Goal: Task Accomplishment & Management: Use online tool/utility

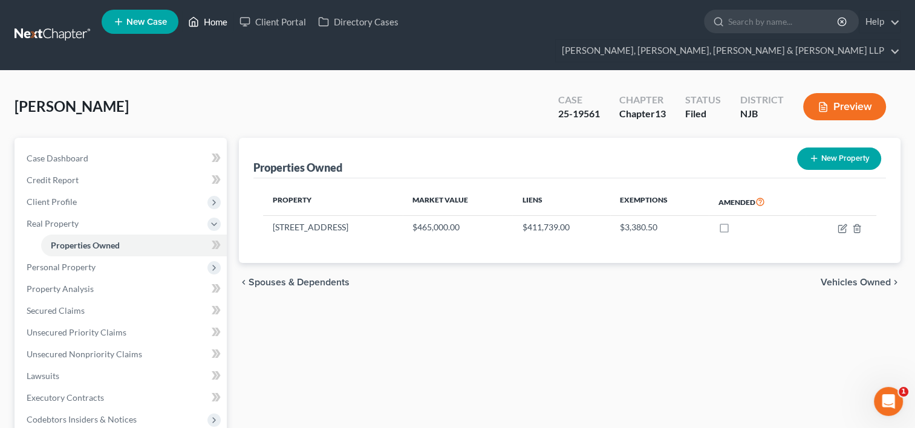
click at [213, 23] on link "Home" at bounding box center [207, 22] width 51 height 22
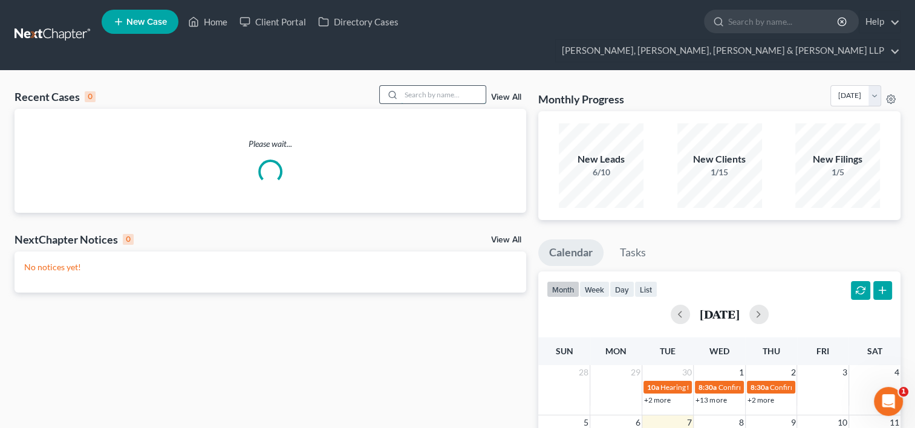
click at [430, 86] on input "search" at bounding box center [443, 95] width 85 height 18
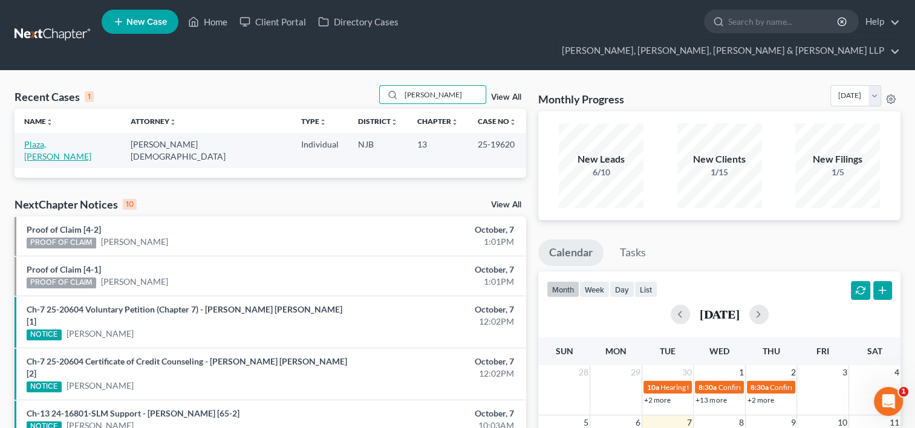
type input "daniel plaza"
click at [56, 139] on link "Plaza, Daniel" at bounding box center [57, 150] width 67 height 22
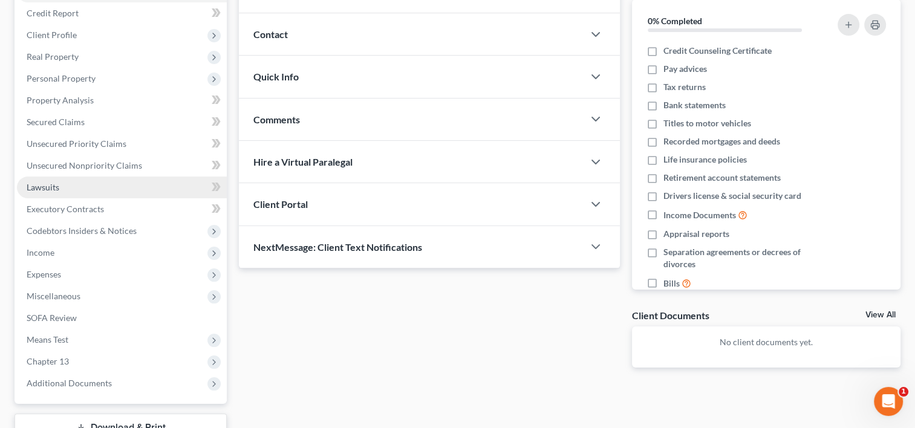
scroll to position [60, 0]
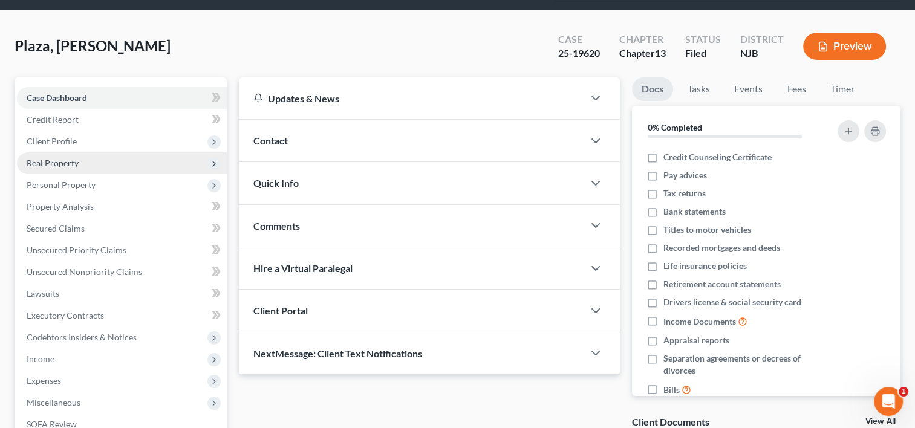
click at [53, 158] on span "Real Property" at bounding box center [53, 163] width 52 height 10
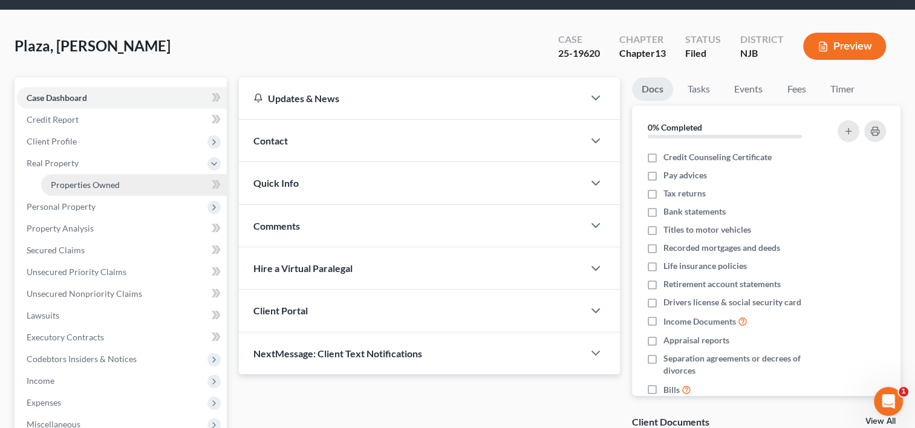
click at [77, 174] on link "Properties Owned" at bounding box center [134, 185] width 186 height 22
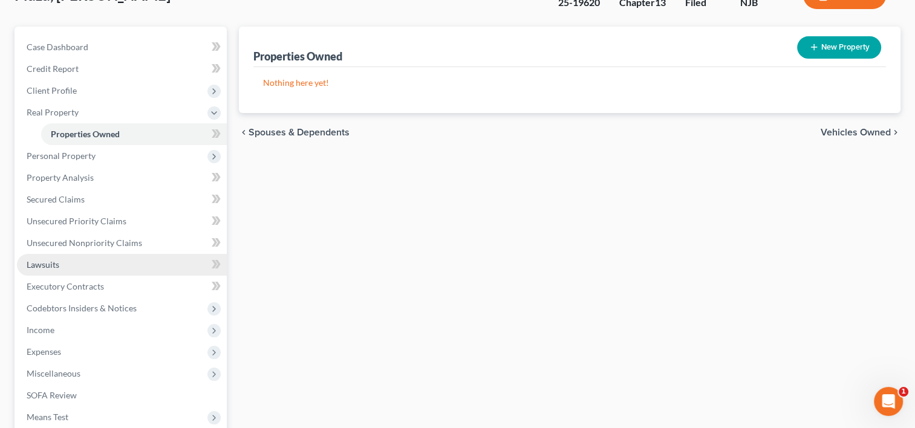
scroll to position [181, 0]
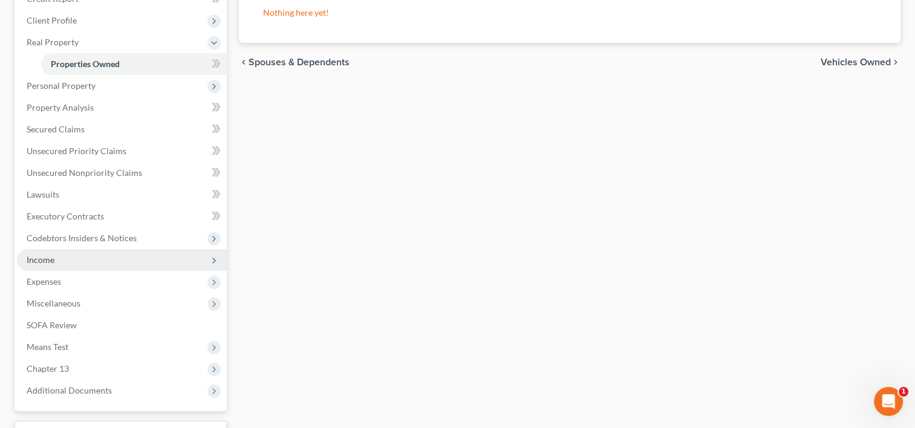
click at [53, 254] on span "Income" at bounding box center [41, 259] width 28 height 10
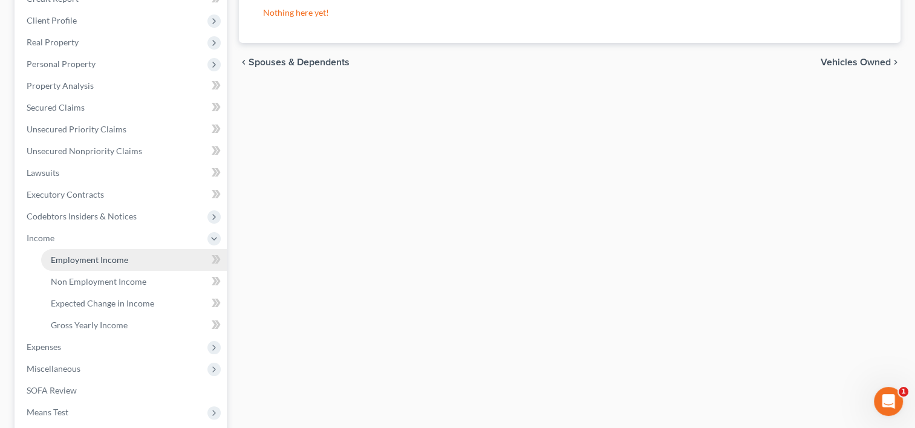
click at [126, 254] on span "Employment Income" at bounding box center [89, 259] width 77 height 10
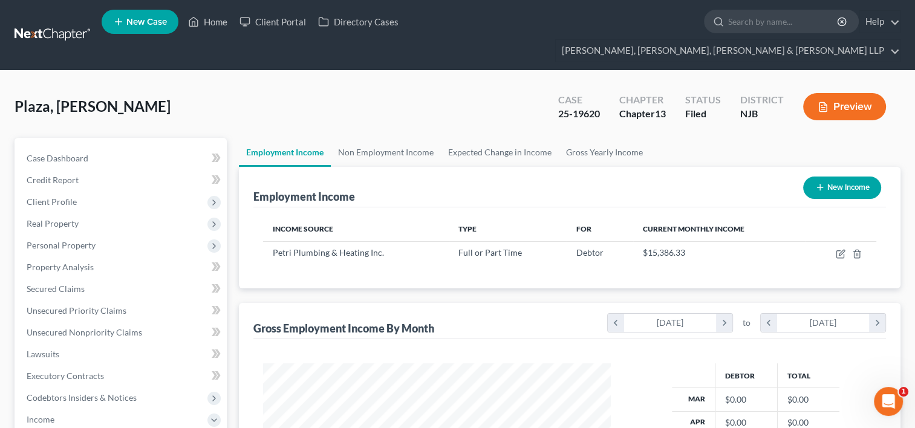
scroll to position [215, 372]
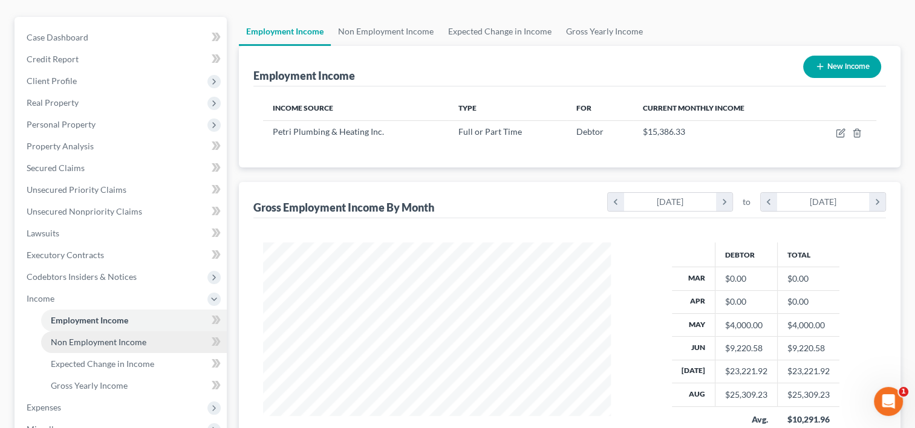
click at [123, 337] on span "Non Employment Income" at bounding box center [99, 342] width 96 height 10
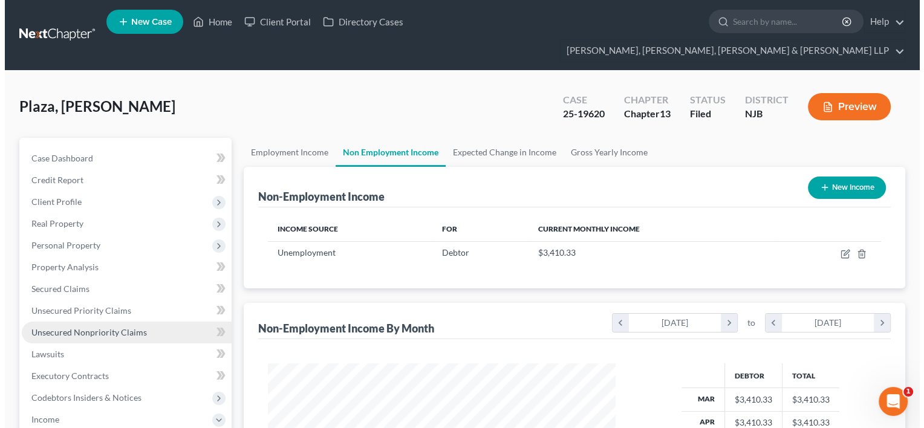
scroll to position [215, 372]
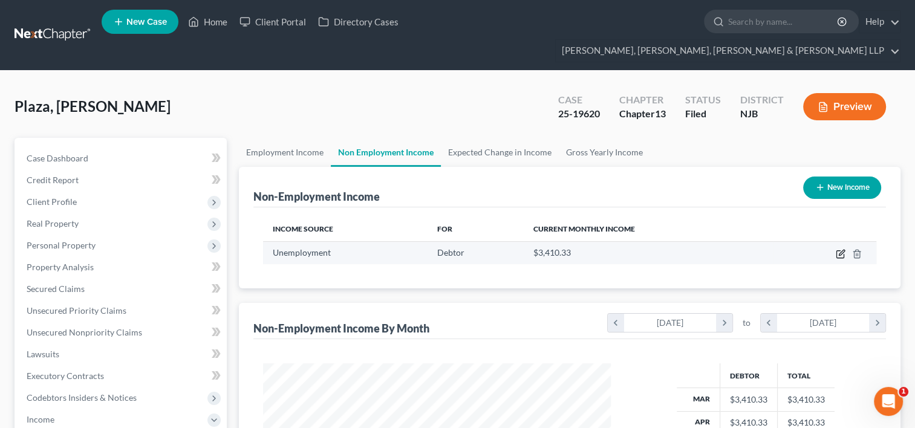
click at [840, 250] on icon "button" at bounding box center [840, 252] width 5 height 5
select select "0"
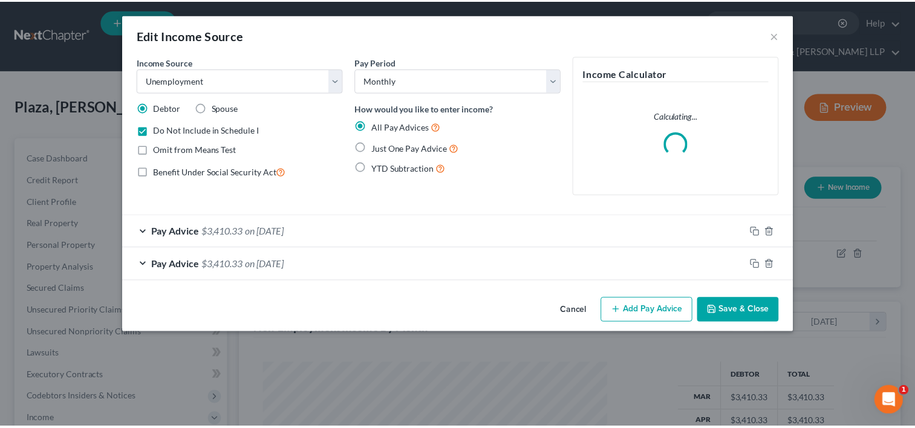
scroll to position [215, 375]
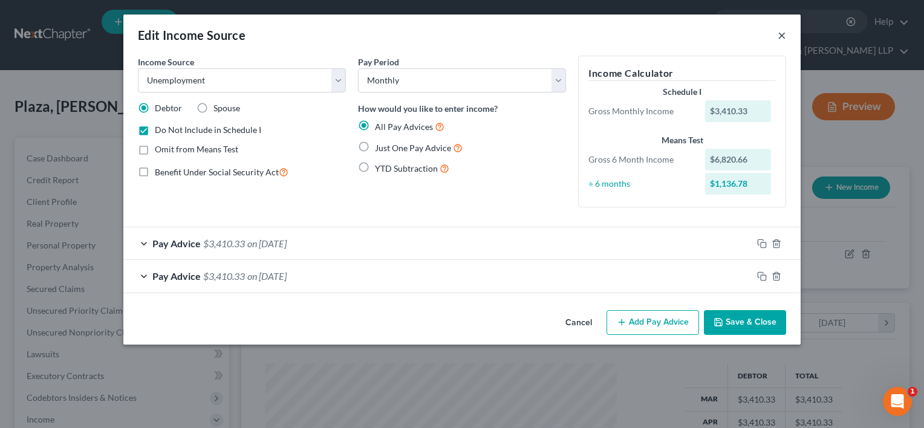
click at [781, 39] on button "×" at bounding box center [781, 35] width 8 height 15
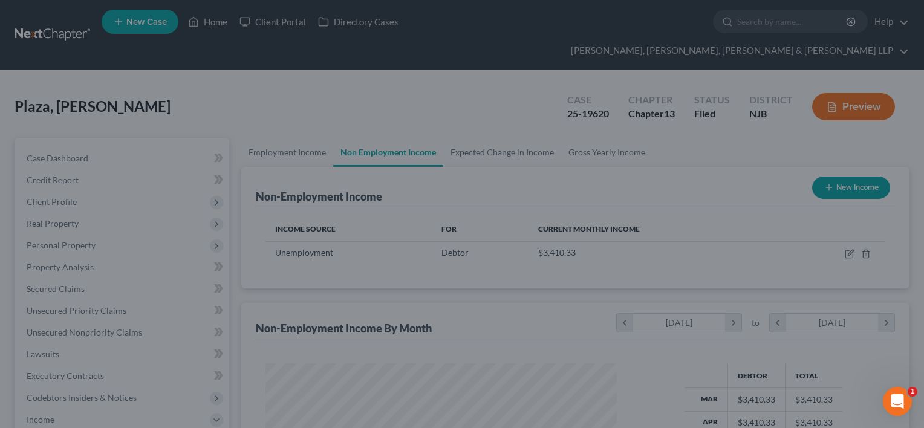
scroll to position [604250, 604094]
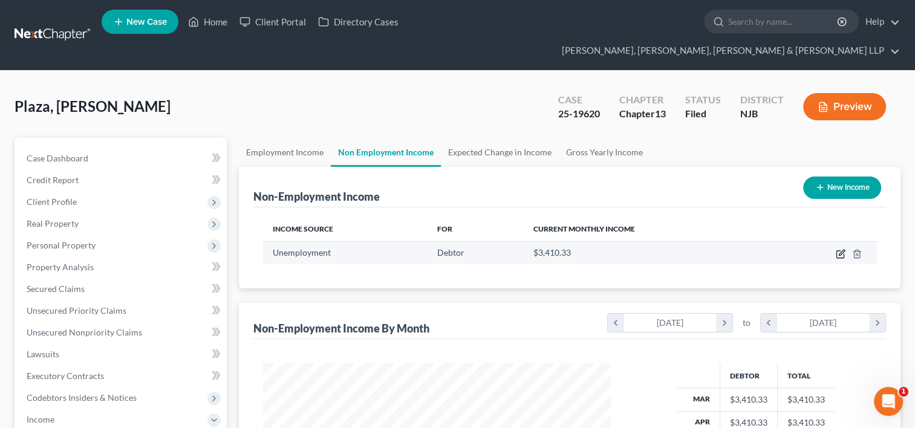
click at [839, 249] on icon "button" at bounding box center [840, 254] width 10 height 10
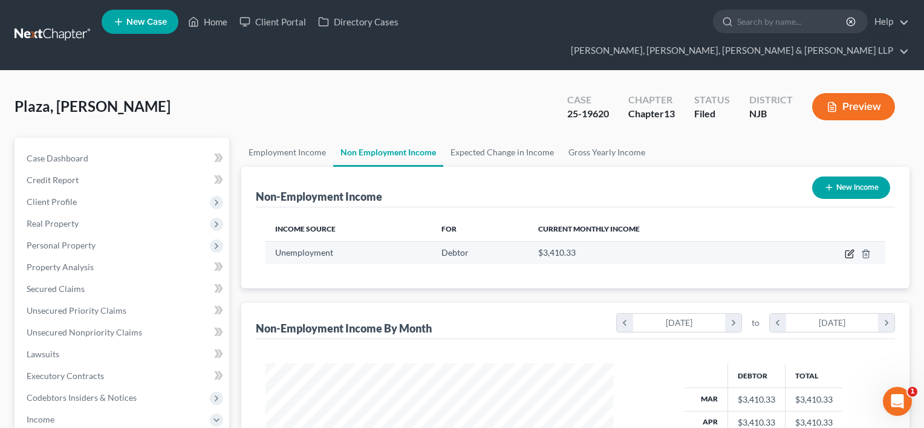
select select "0"
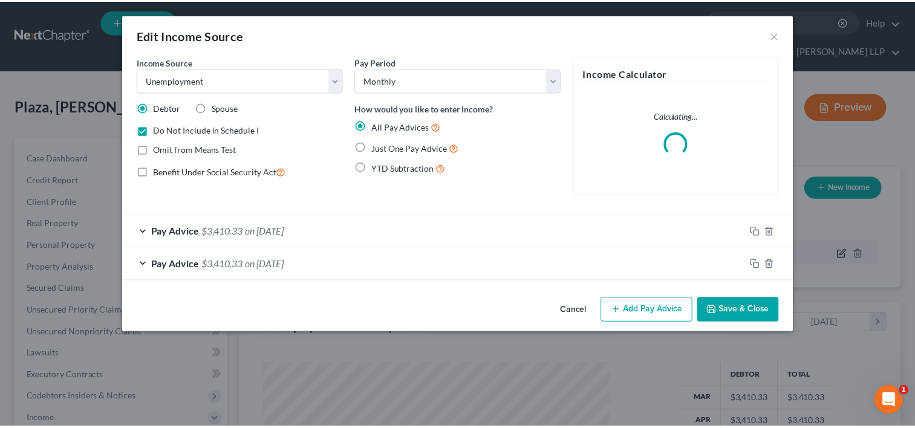
scroll to position [215, 375]
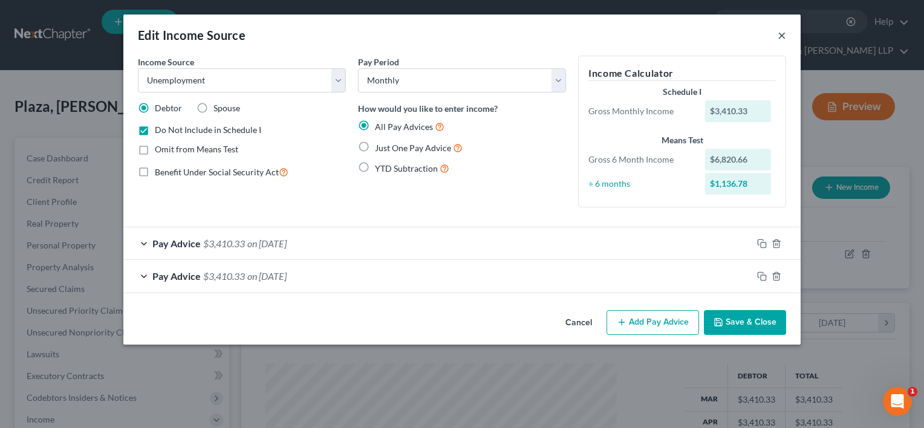
click at [784, 36] on button "×" at bounding box center [781, 35] width 8 height 15
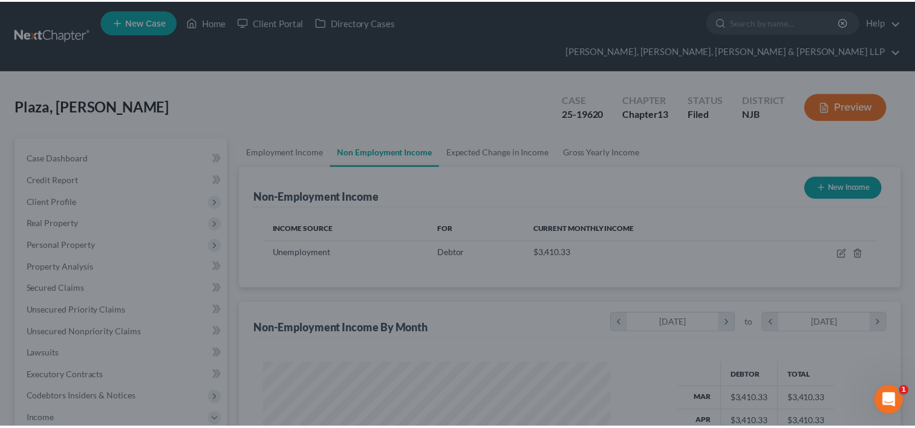
scroll to position [604250, 604094]
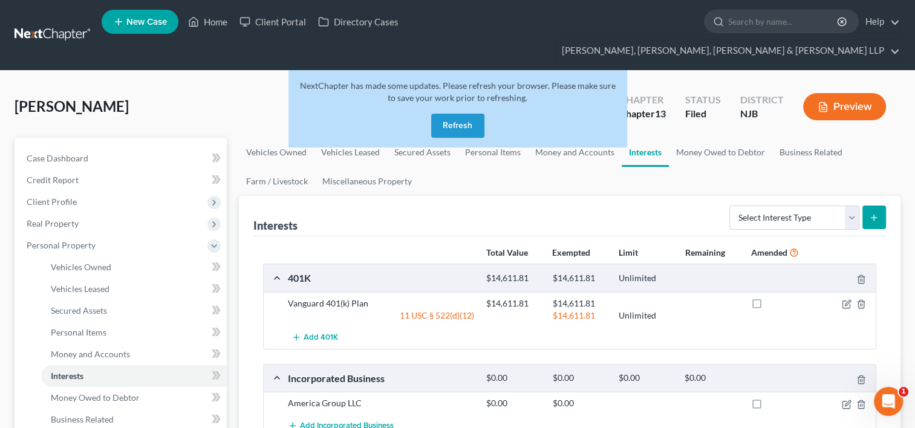
click at [462, 114] on button "Refresh" at bounding box center [457, 126] width 53 height 24
